Goal: Check status: Check status

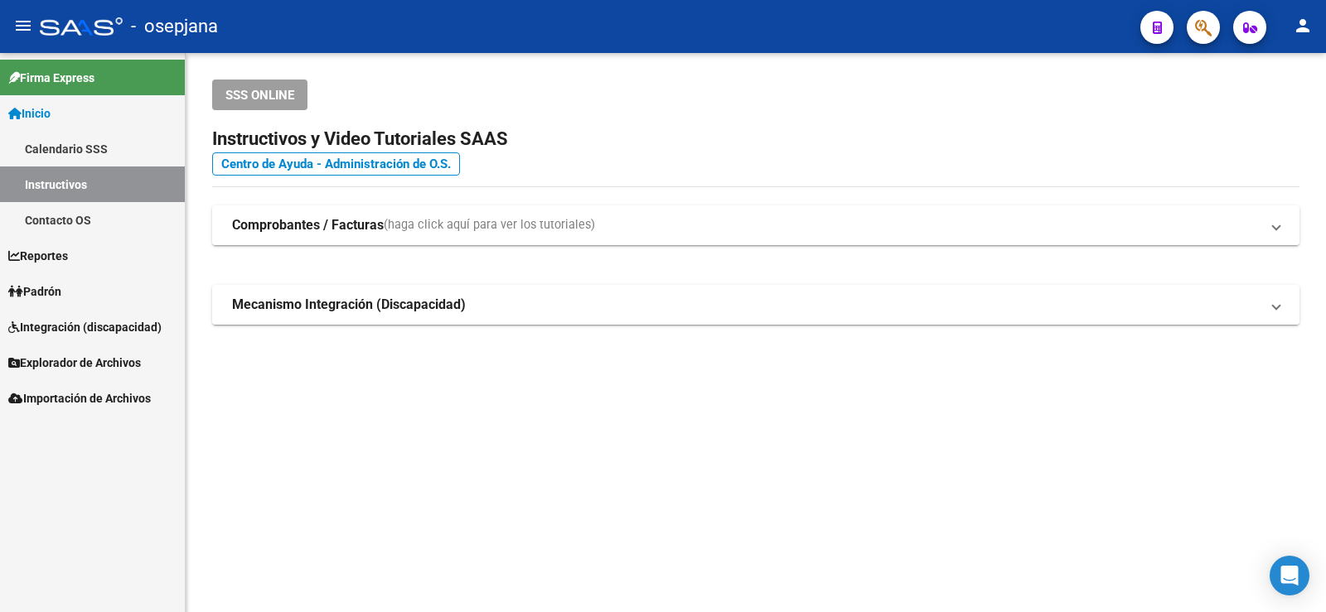
click at [92, 285] on link "Padrón" at bounding box center [92, 291] width 185 height 36
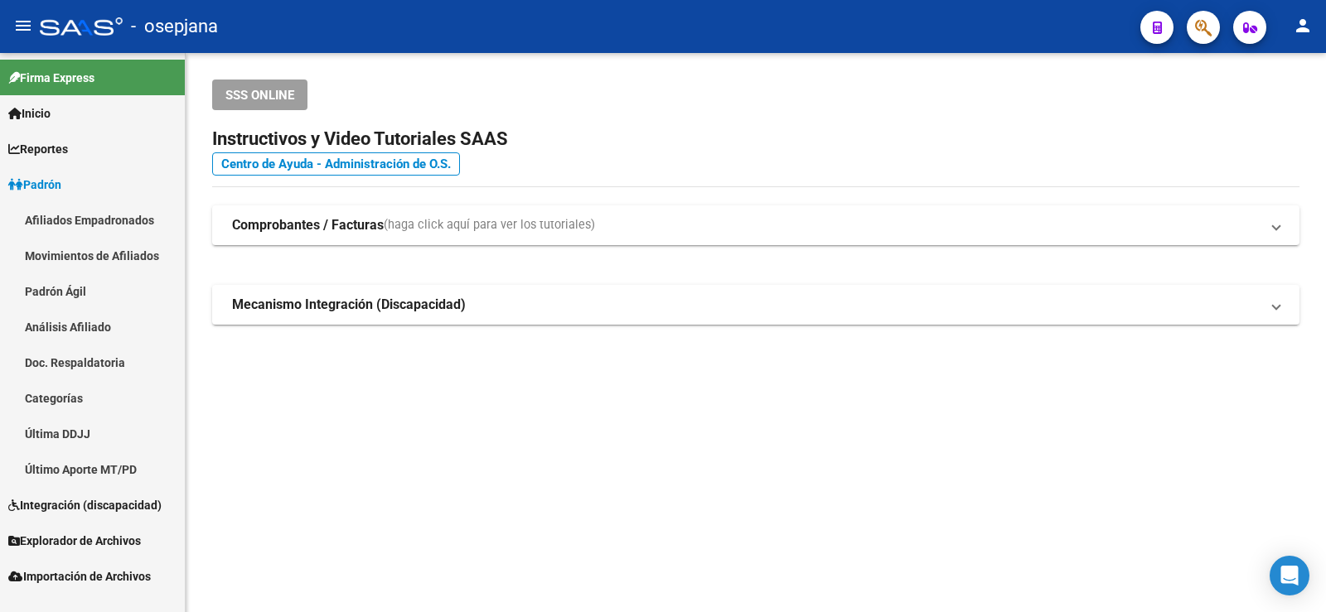
click at [93, 326] on link "Análisis Afiliado" at bounding box center [92, 327] width 185 height 36
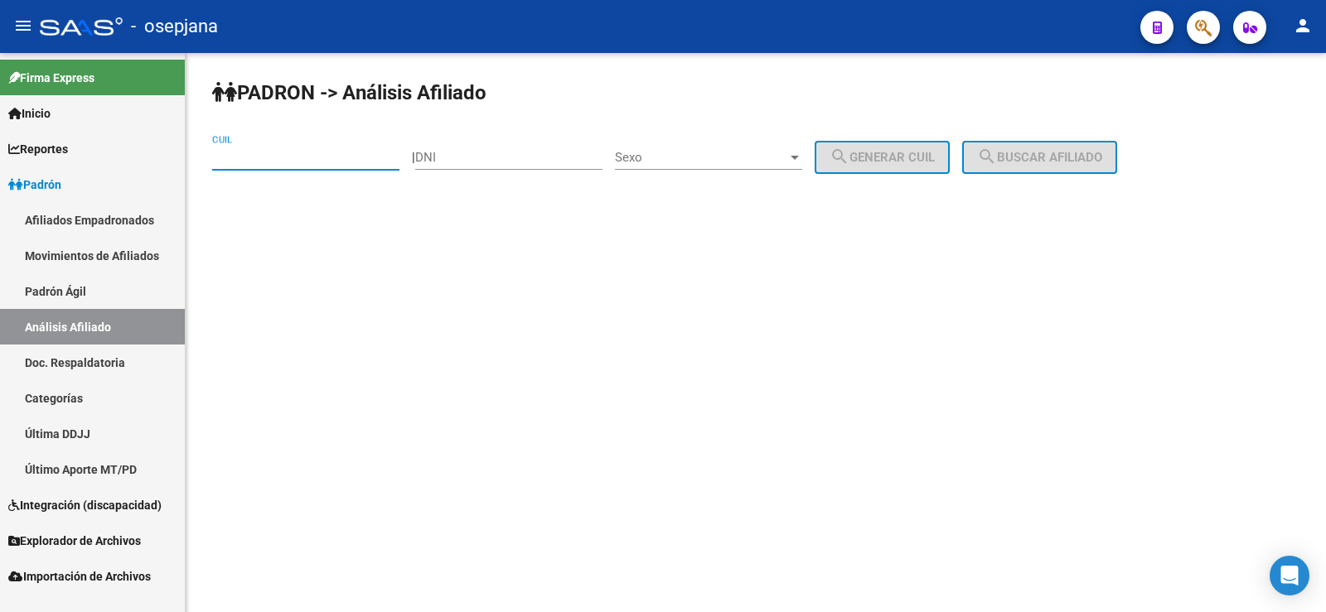
click at [239, 157] on input "CUIL" at bounding box center [305, 157] width 187 height 15
paste input "20-32740711-3"
type input "20-32740711-3"
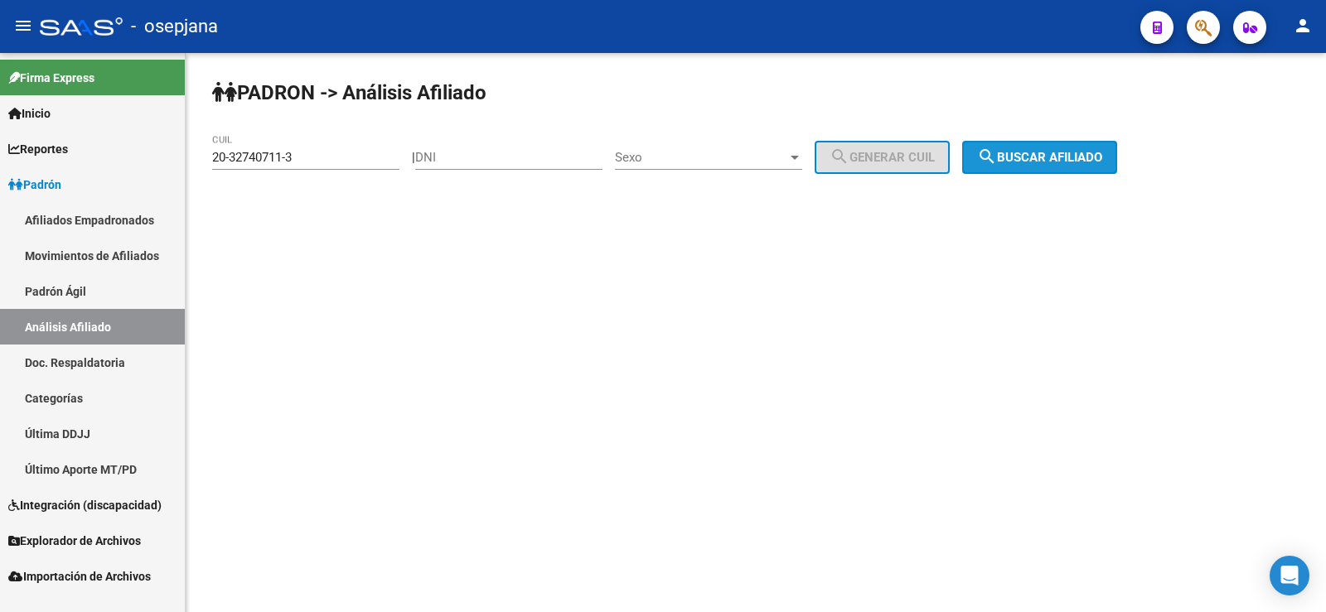
click at [1088, 157] on span "search Buscar afiliado" at bounding box center [1039, 157] width 125 height 15
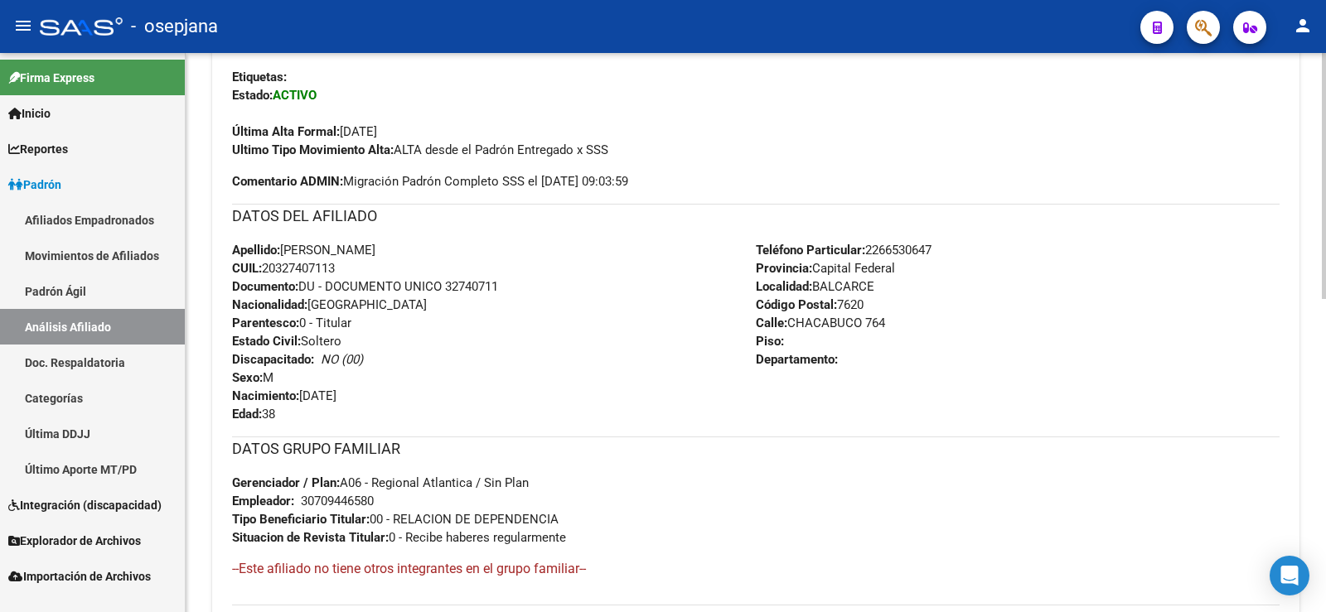
scroll to position [710, 0]
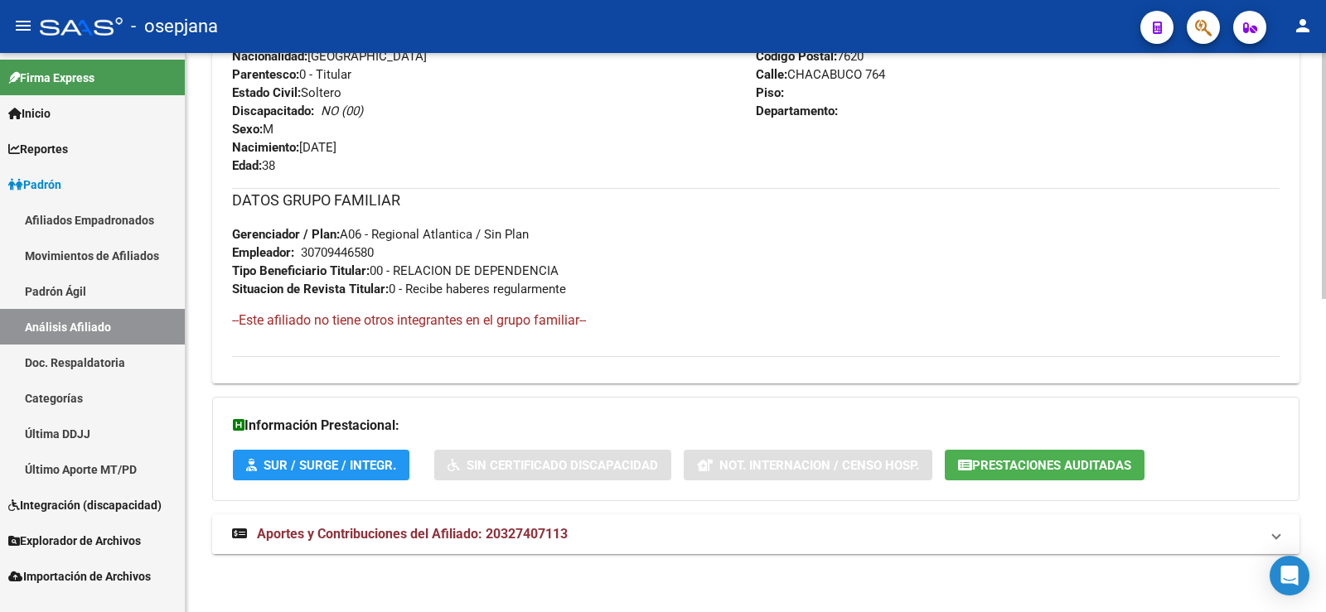
click at [394, 530] on span "Aportes y Contribuciones del Afiliado: 20327407113" at bounding box center [412, 534] width 311 height 16
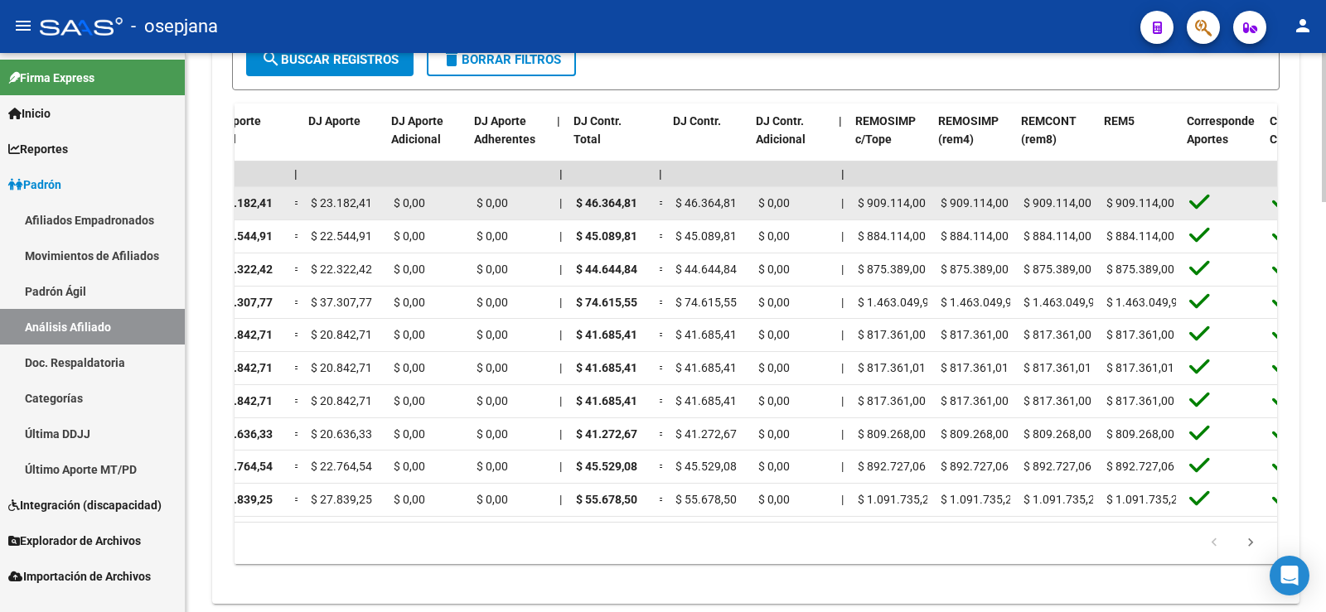
scroll to position [0, 1715]
